Goal: Find specific page/section: Find specific page/section

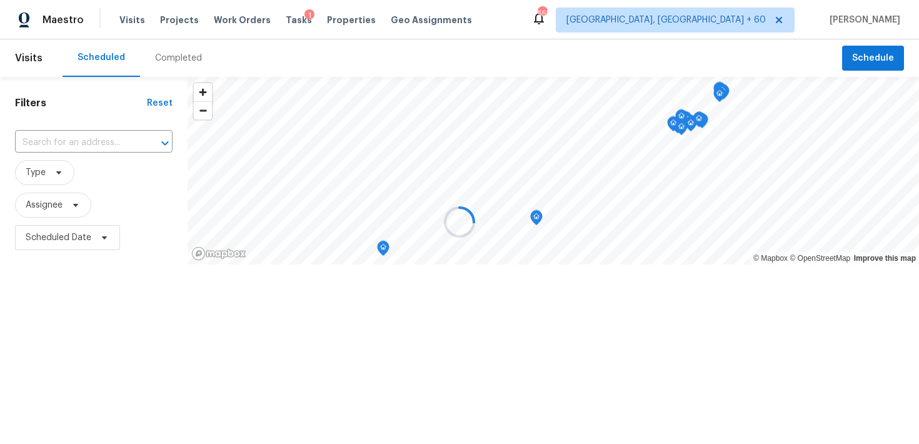
click at [138, 16] on div at bounding box center [459, 222] width 919 height 444
click at [161, 57] on div at bounding box center [459, 222] width 919 height 444
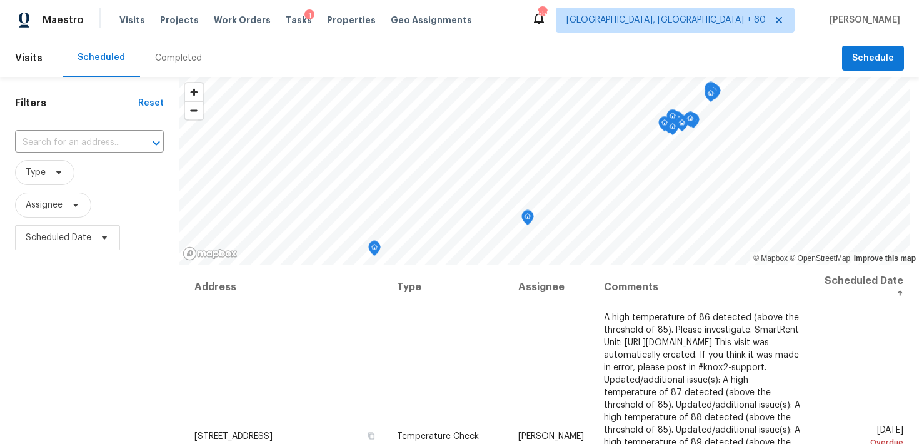
click at [158, 64] on div "Completed" at bounding box center [178, 58] width 77 height 38
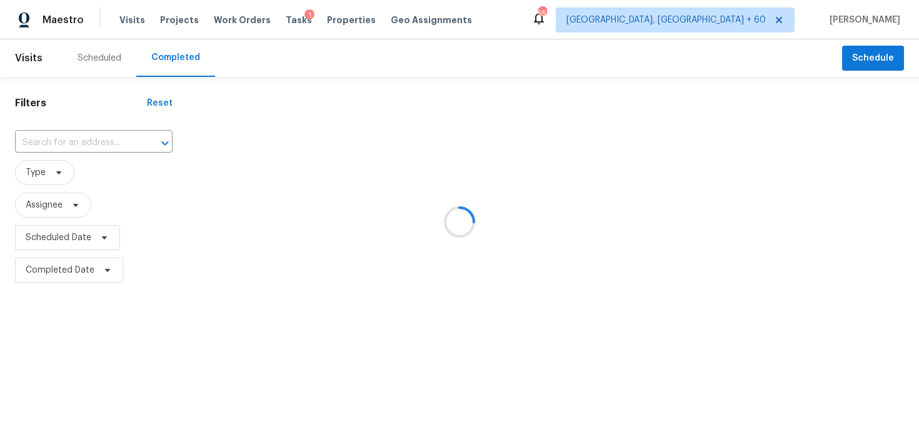
click at [93, 135] on div at bounding box center [459, 222] width 919 height 444
click at [68, 148] on div at bounding box center [459, 222] width 919 height 444
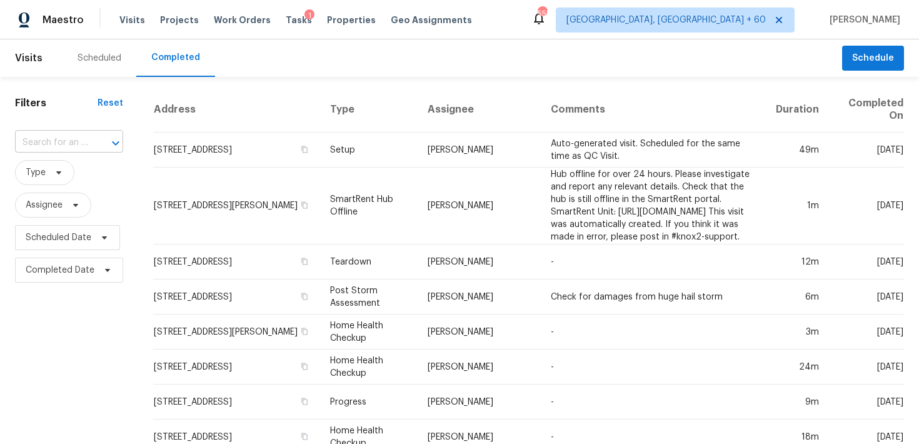
click at [69, 142] on input "text" at bounding box center [51, 142] width 73 height 19
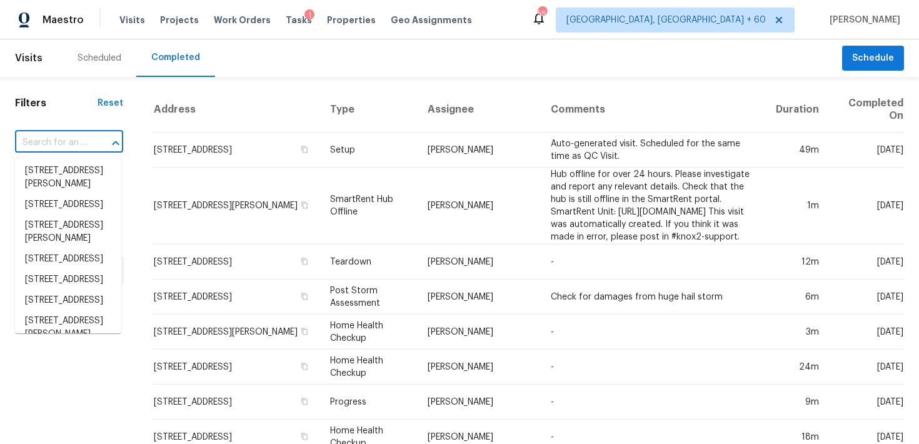
paste input "[STREET_ADDRESS][PERSON_NAME]"
type input "[STREET_ADDRESS][PERSON_NAME]"
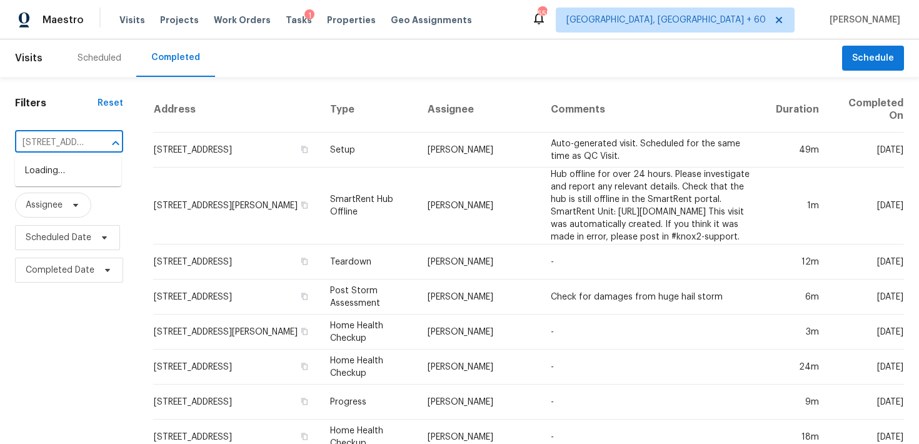
scroll to position [0, 91]
click at [53, 173] on li "[STREET_ADDRESS][PERSON_NAME][PERSON_NAME]" at bounding box center [68, 184] width 106 height 47
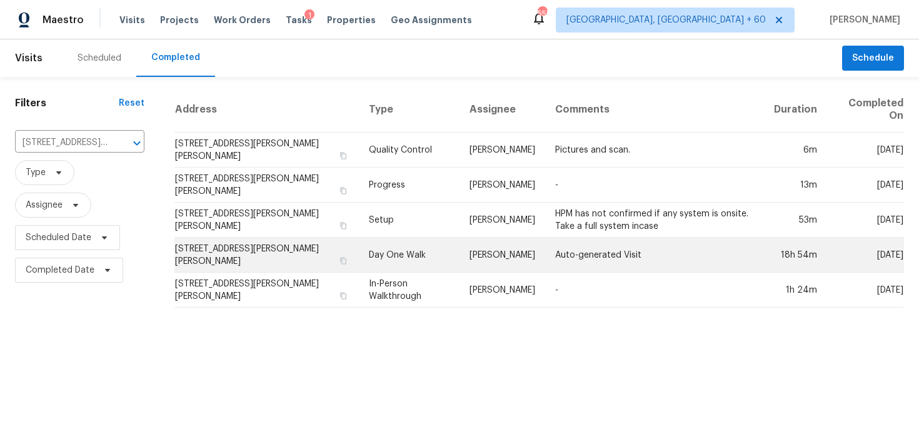
click at [368, 256] on td "Day One Walk" at bounding box center [409, 255] width 100 height 35
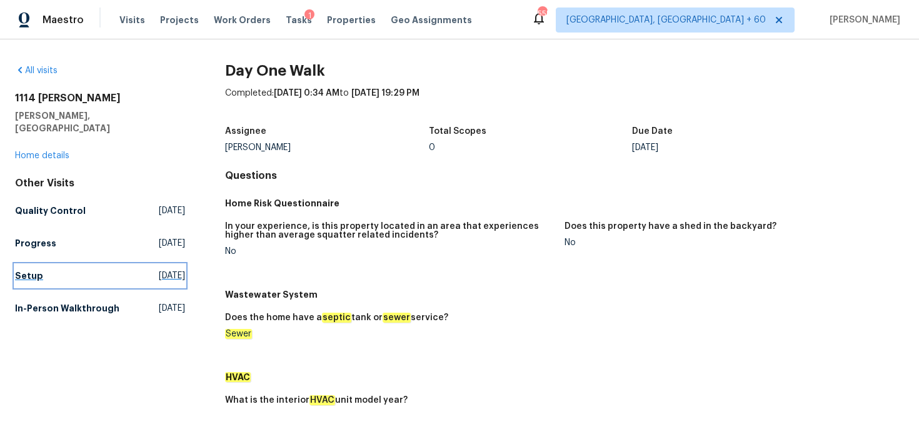
click at [22, 270] on h5 "Setup" at bounding box center [29, 276] width 28 height 13
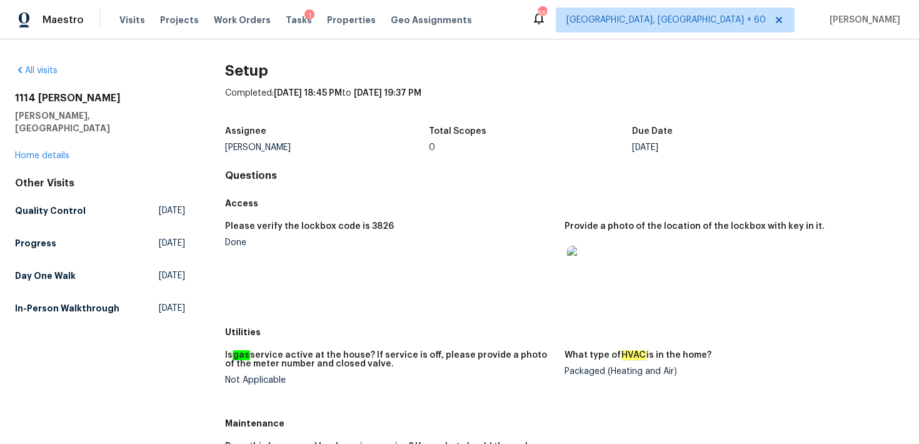
scroll to position [347, 0]
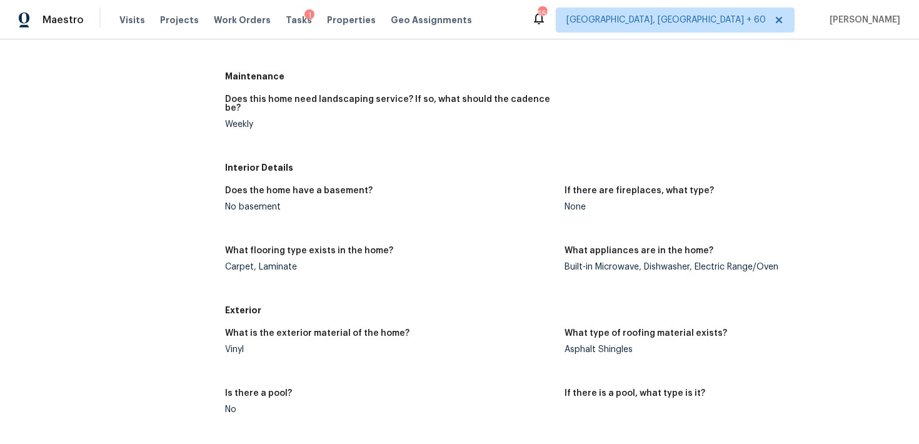
click at [238, 345] on div "Vinyl" at bounding box center [390, 349] width 330 height 9
copy div "Vinyl"
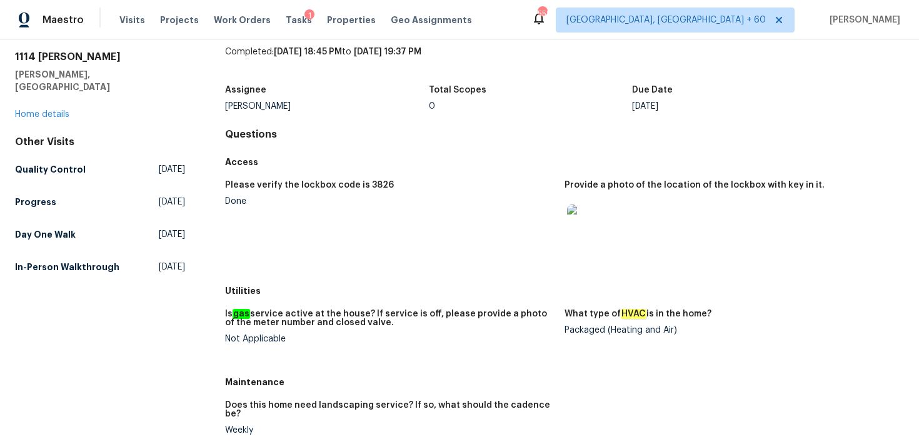
scroll to position [0, 0]
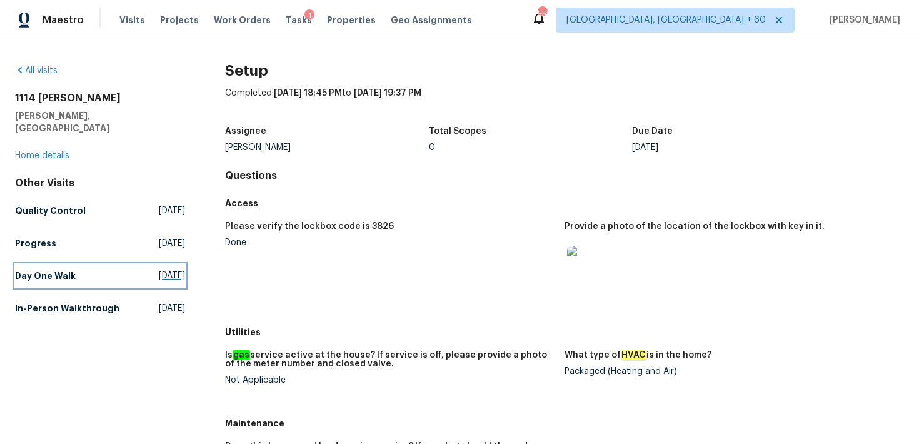
click at [48, 270] on h5 "Day One Walk" at bounding box center [45, 276] width 61 height 13
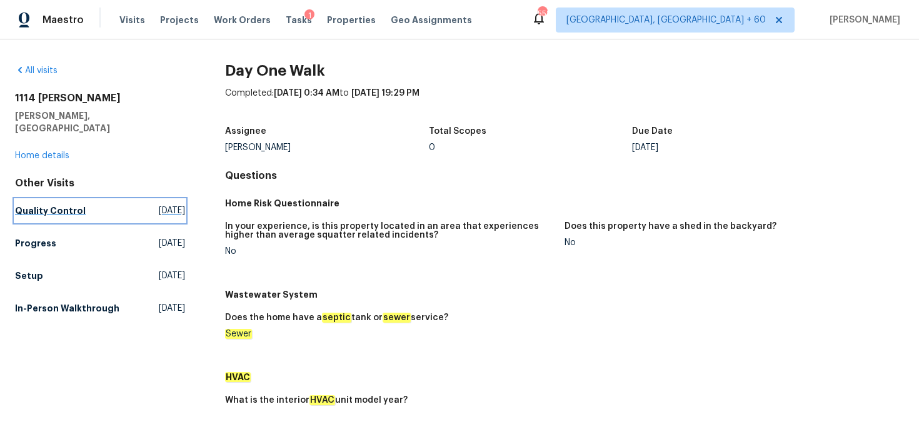
click at [59, 204] on h5 "Quality Control" at bounding box center [50, 210] width 71 height 13
